Goal: Information Seeking & Learning: Find specific fact

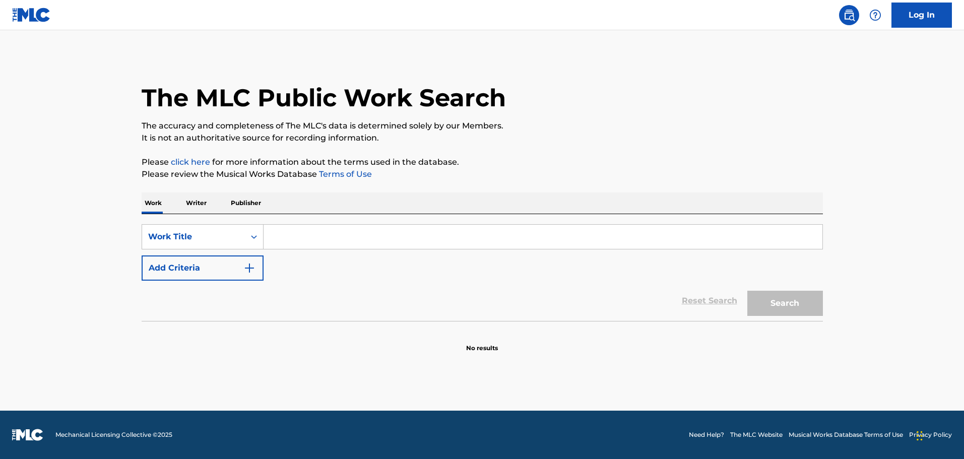
click at [306, 239] on input "Search Form" at bounding box center [542, 237] width 559 height 24
paste input "Night Changes"
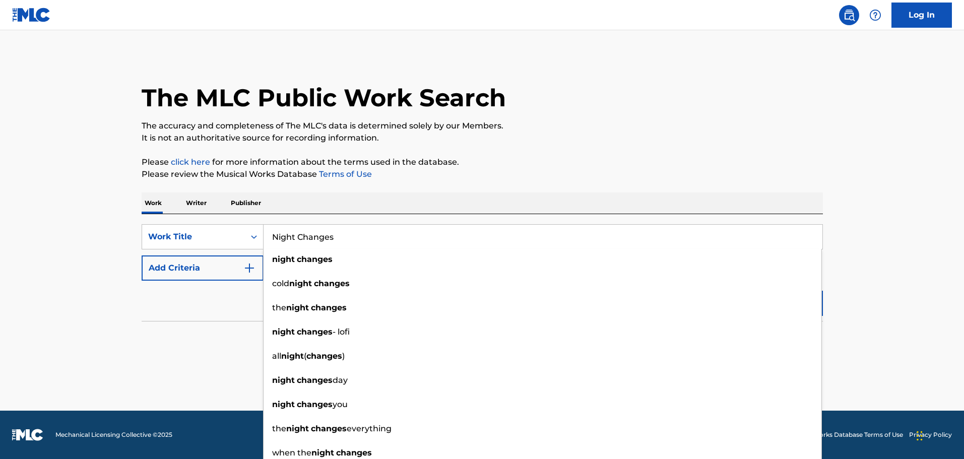
type input "Night Changes"
click at [233, 270] on button "Add Criteria" at bounding box center [203, 267] width 122 height 25
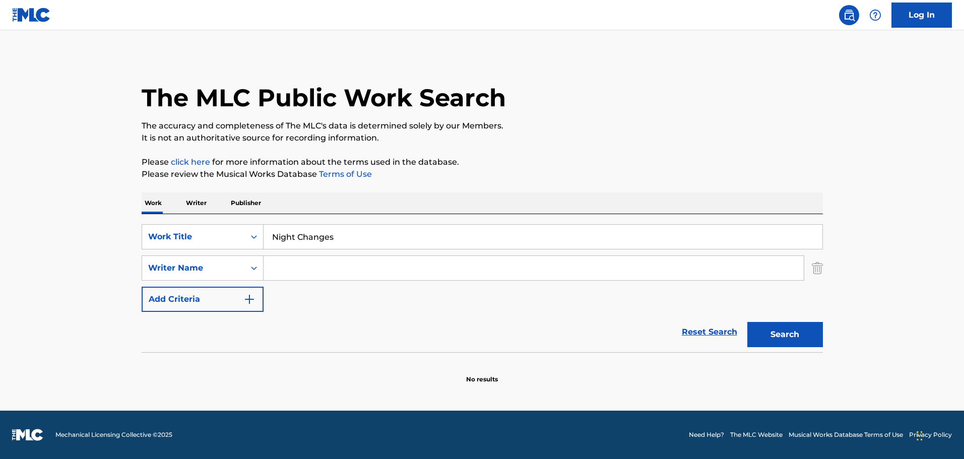
click at [336, 273] on input "Search Form" at bounding box center [533, 268] width 540 height 24
type input "[PERSON_NAME]"
click at [747, 322] on button "Search" at bounding box center [785, 334] width 76 height 25
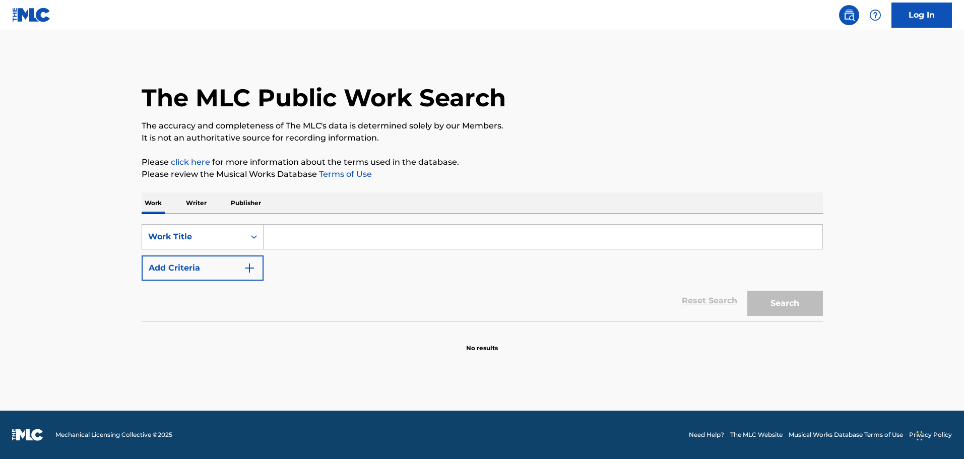
click at [295, 232] on input "Search Form" at bounding box center [542, 237] width 559 height 24
paste input "Night Changes"
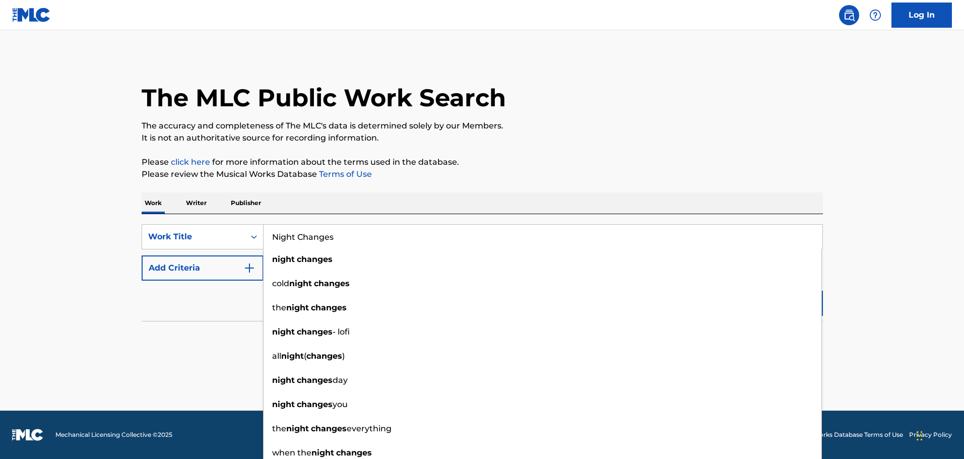
type input "Night Changes"
click at [242, 261] on button "Add Criteria" at bounding box center [203, 267] width 122 height 25
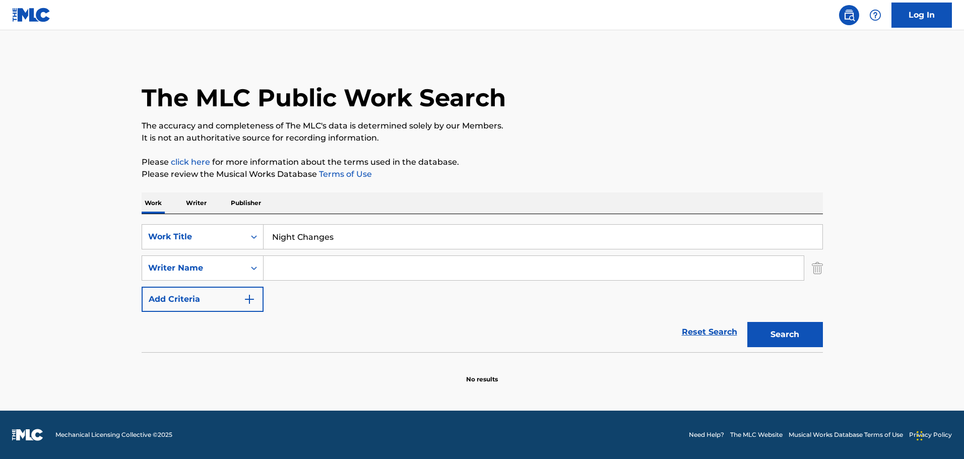
click at [306, 262] on input "Search Form" at bounding box center [533, 268] width 540 height 24
type input "[PERSON_NAME]"
click at [747, 322] on button "Search" at bounding box center [785, 334] width 76 height 25
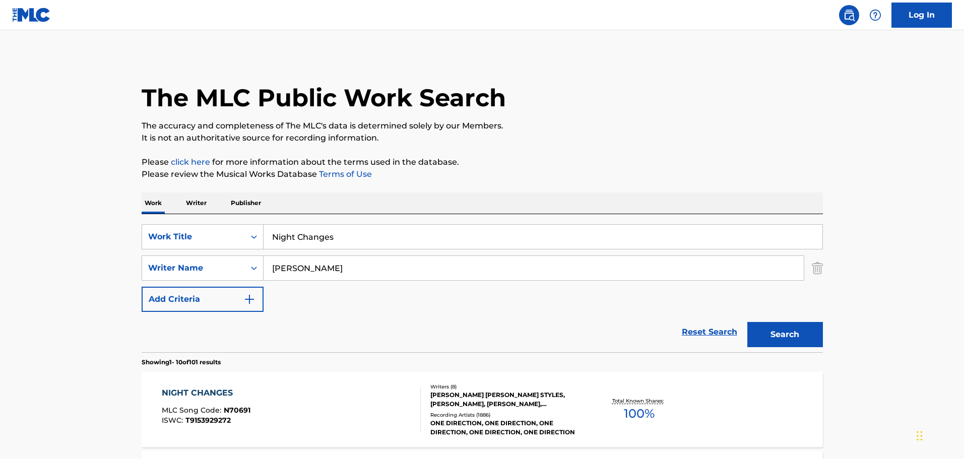
scroll to position [101, 0]
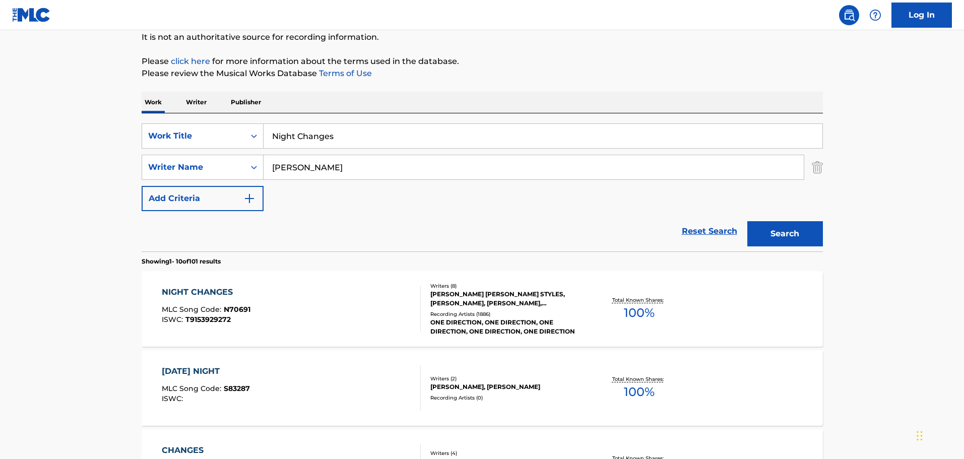
click at [460, 291] on div "HARRY EDWARD STYLES, JOHN RYAN, JULIAN BUNETTA, ZAIN JAVADD MALIK, NIALL JAMES …" at bounding box center [506, 299] width 152 height 18
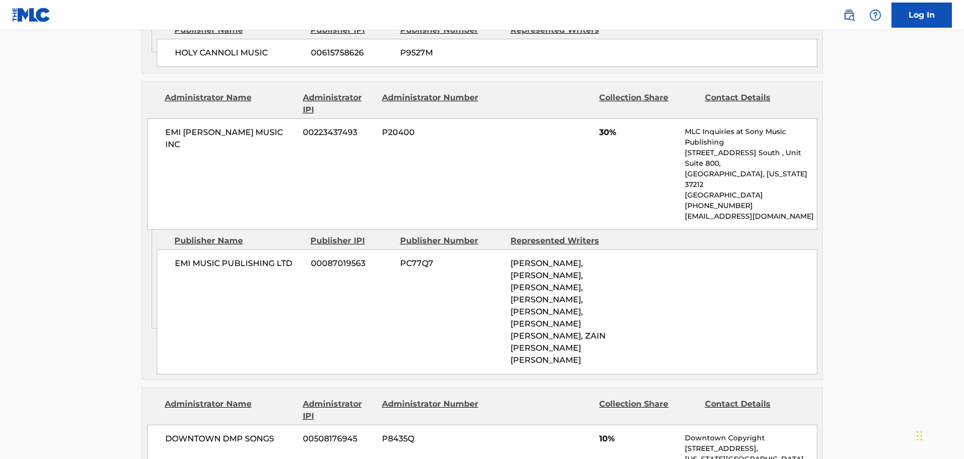
scroll to position [1108, 0]
